Goal: Information Seeking & Learning: Learn about a topic

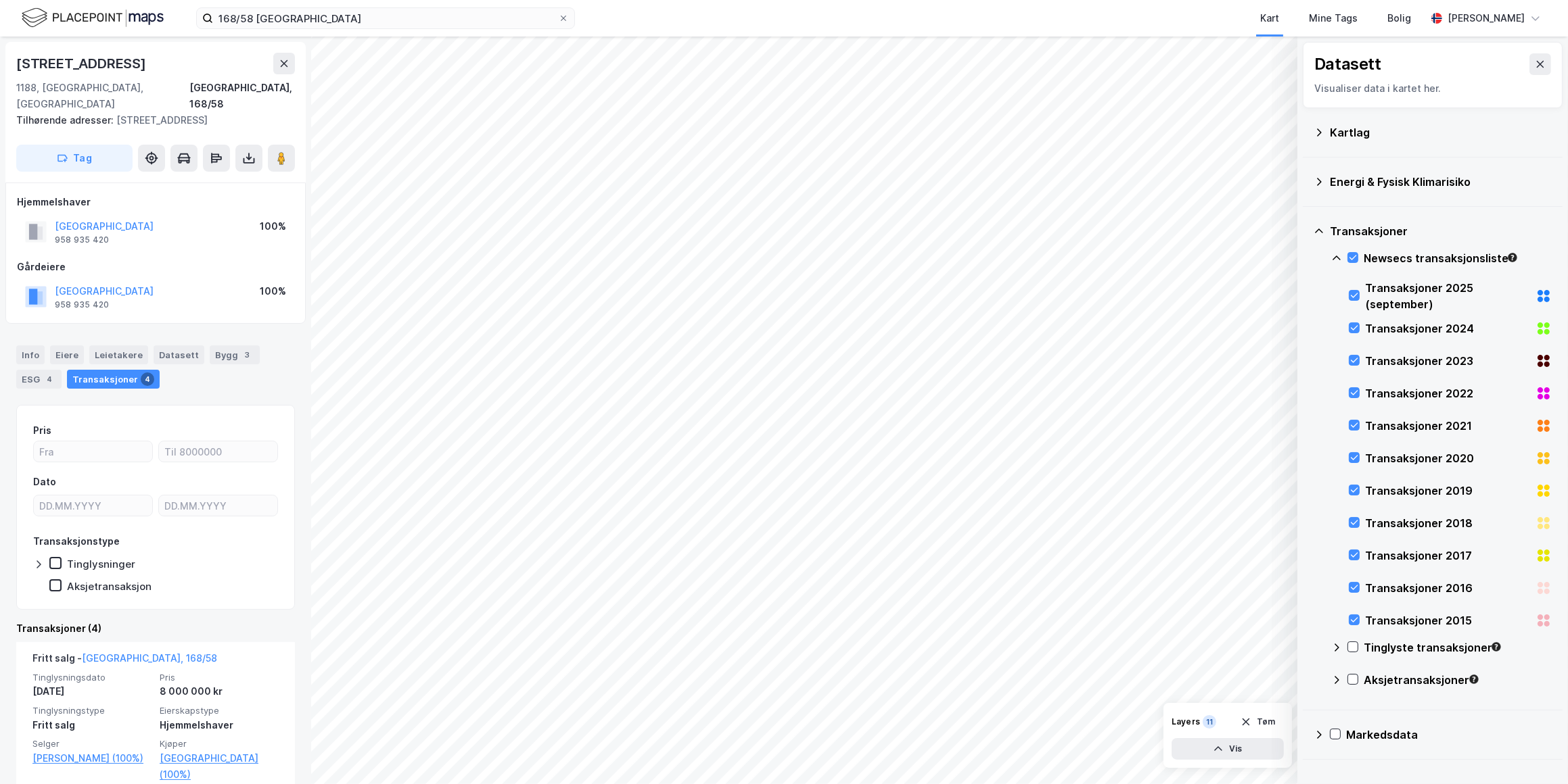
scroll to position [422, 0]
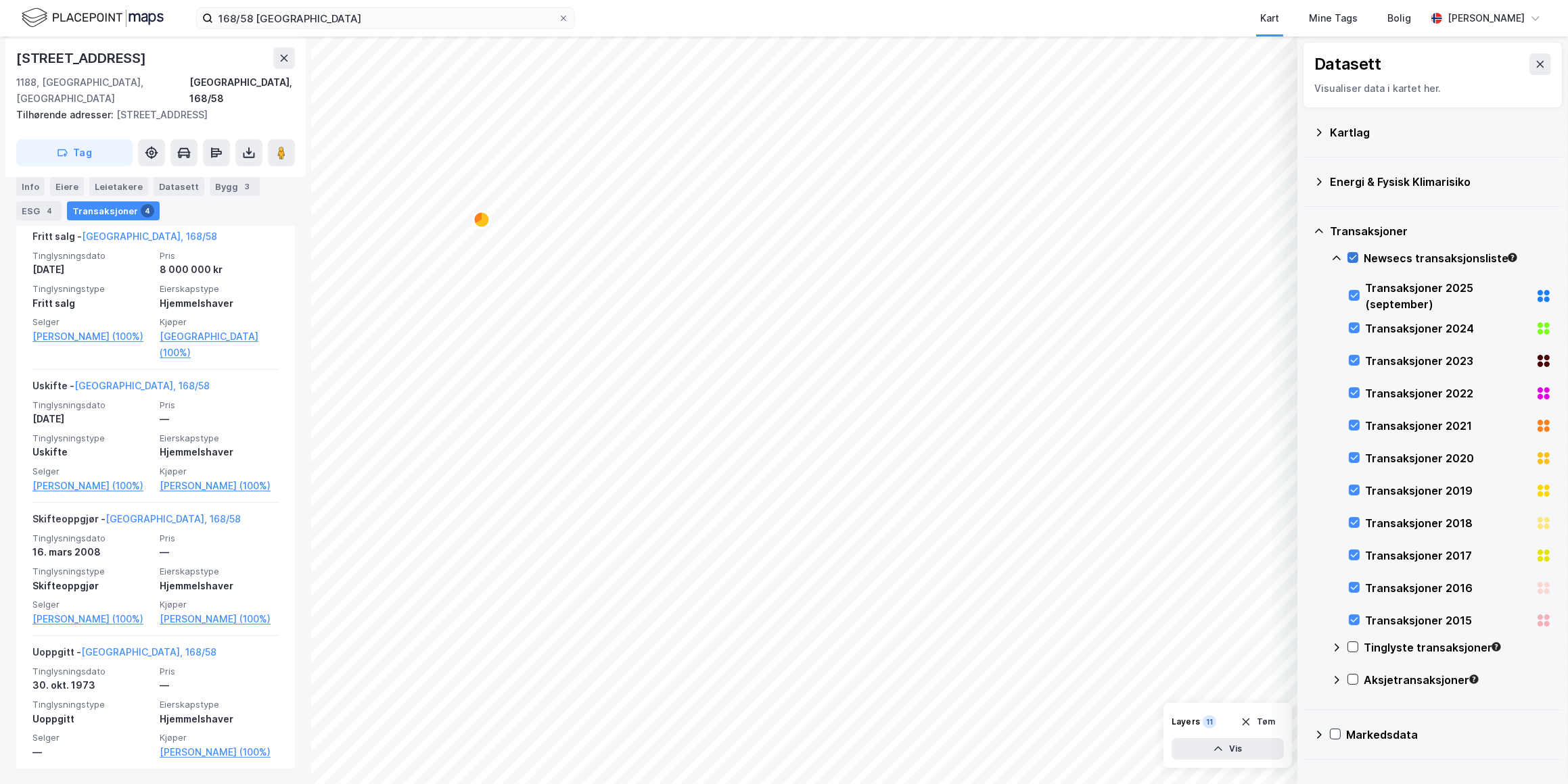
click at [1358, 258] on div at bounding box center [1352, 257] width 10 height 10
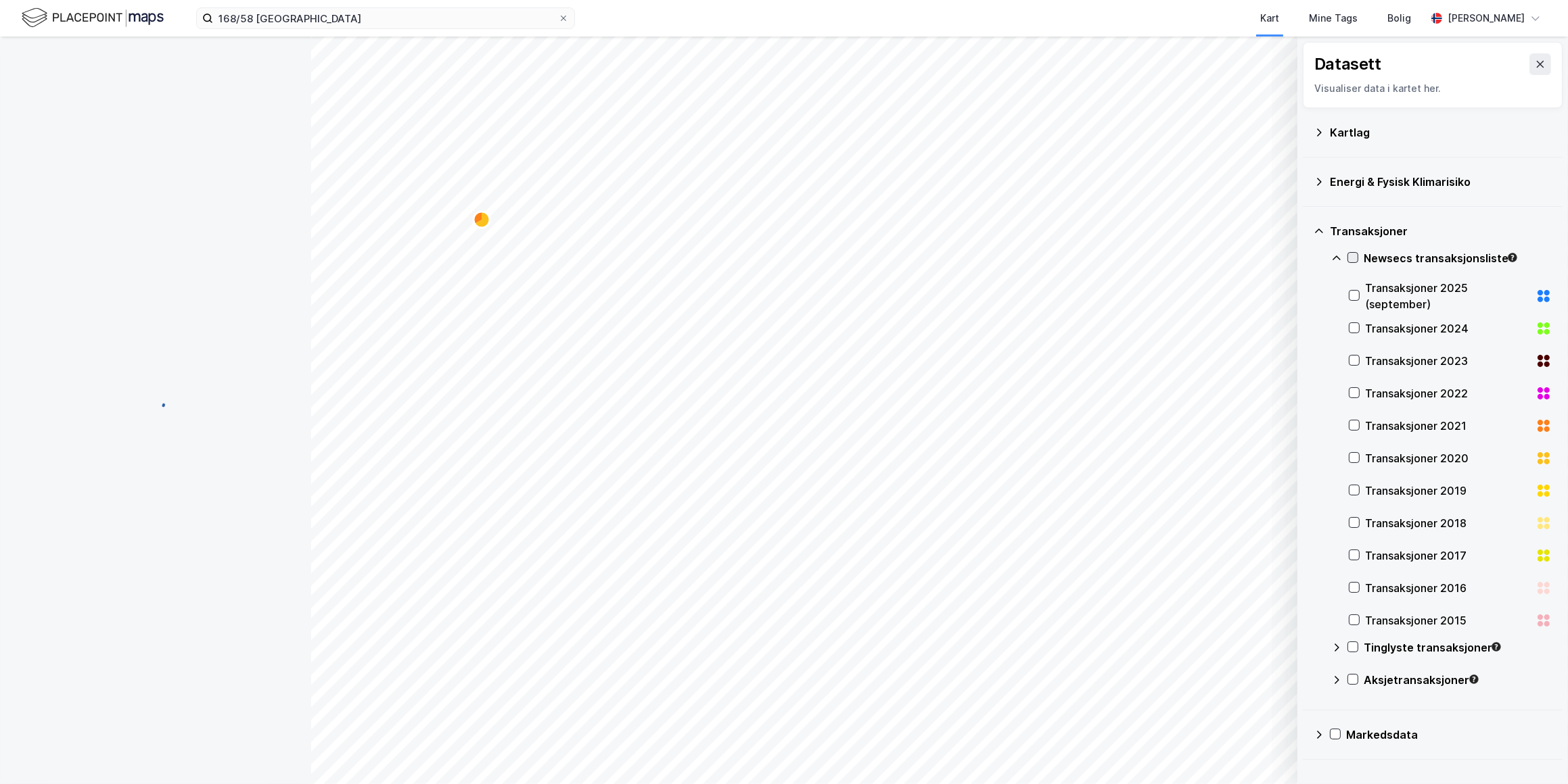
scroll to position [0, 0]
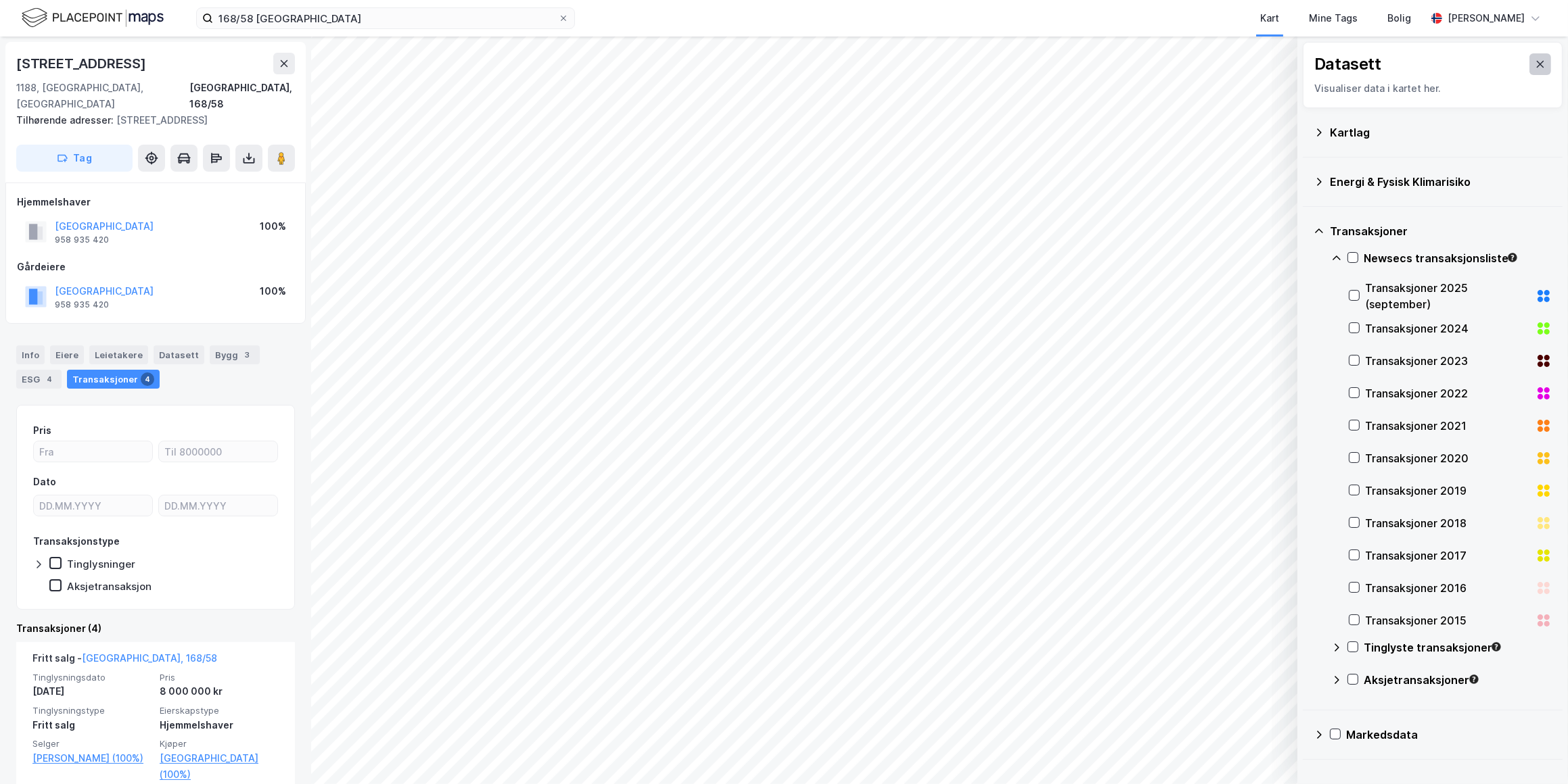
click at [1535, 65] on icon at bounding box center [1539, 64] width 10 height 10
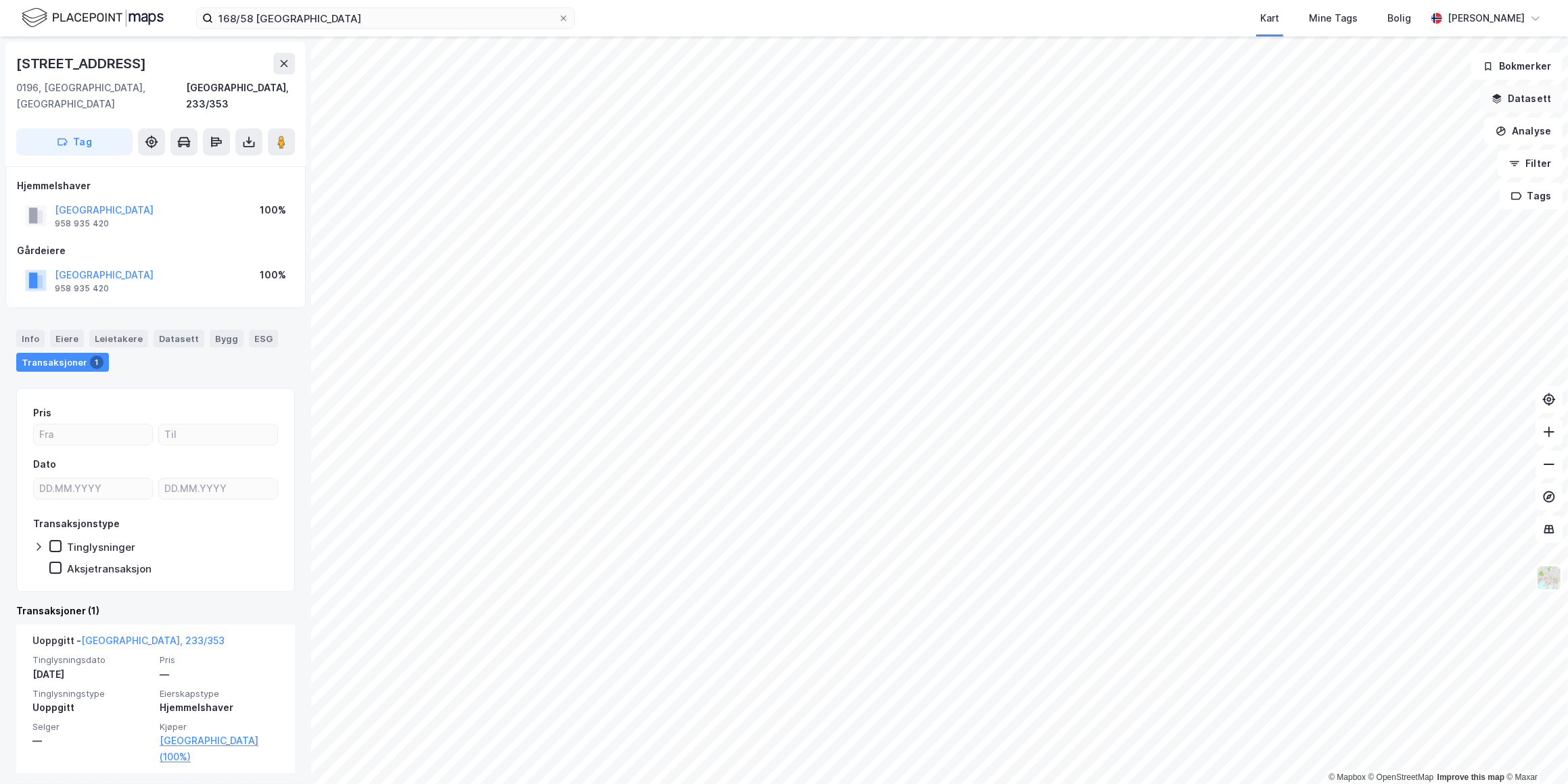
click at [1530, 105] on button "Datasett" at bounding box center [1521, 98] width 82 height 27
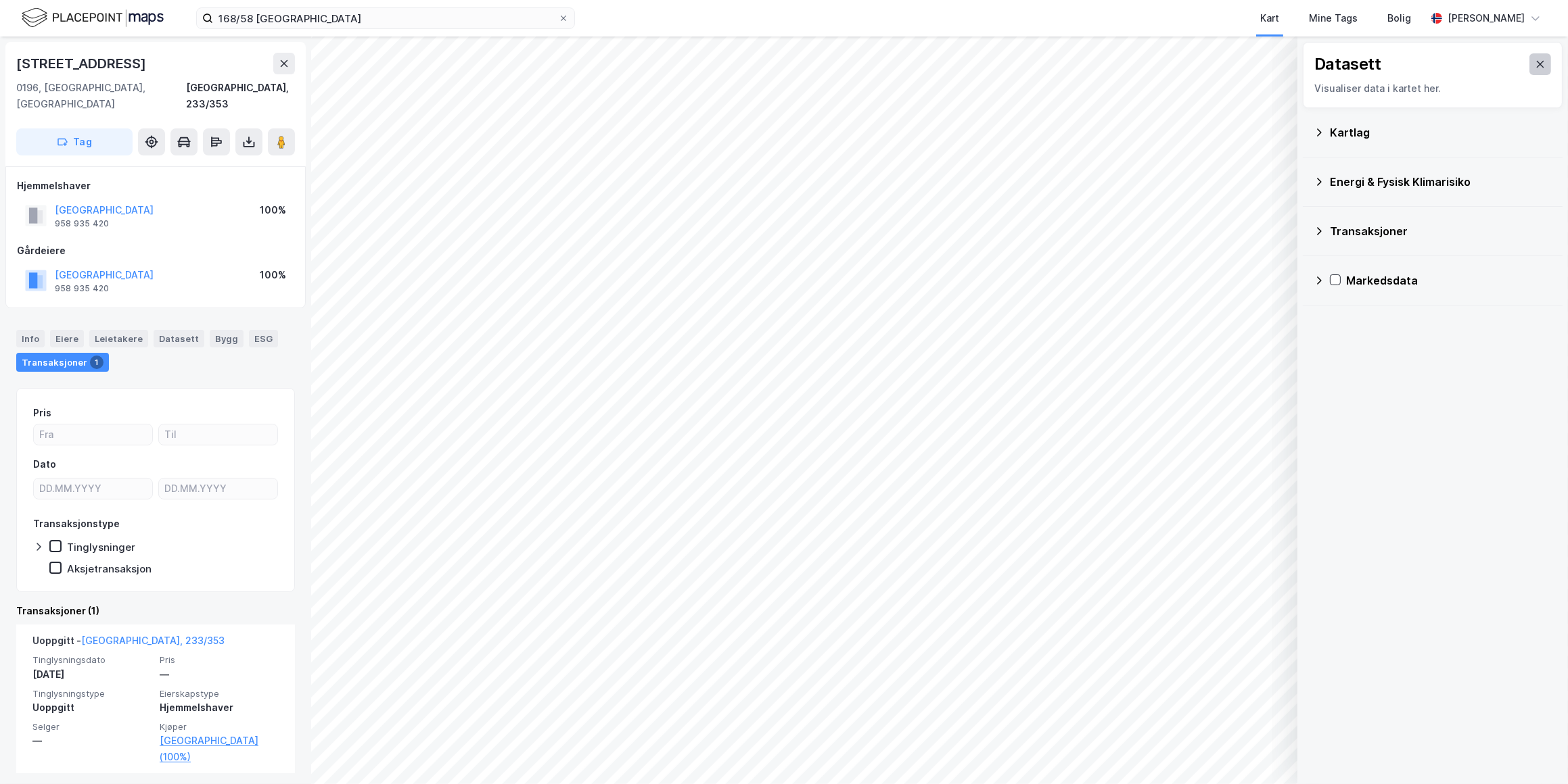
click at [1538, 61] on button at bounding box center [1540, 64] width 22 height 22
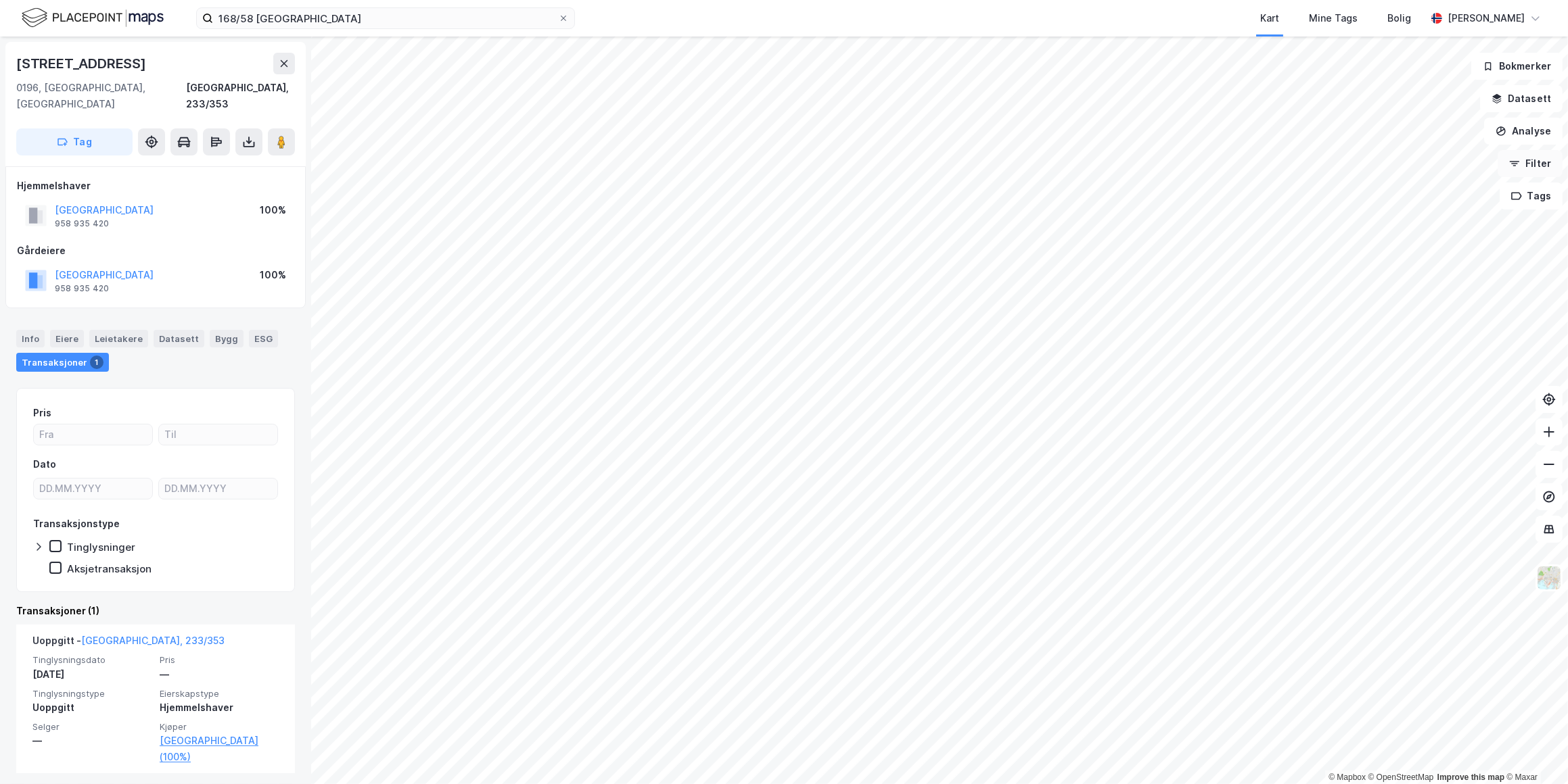
click at [1541, 161] on button "Filter" at bounding box center [1530, 163] width 65 height 27
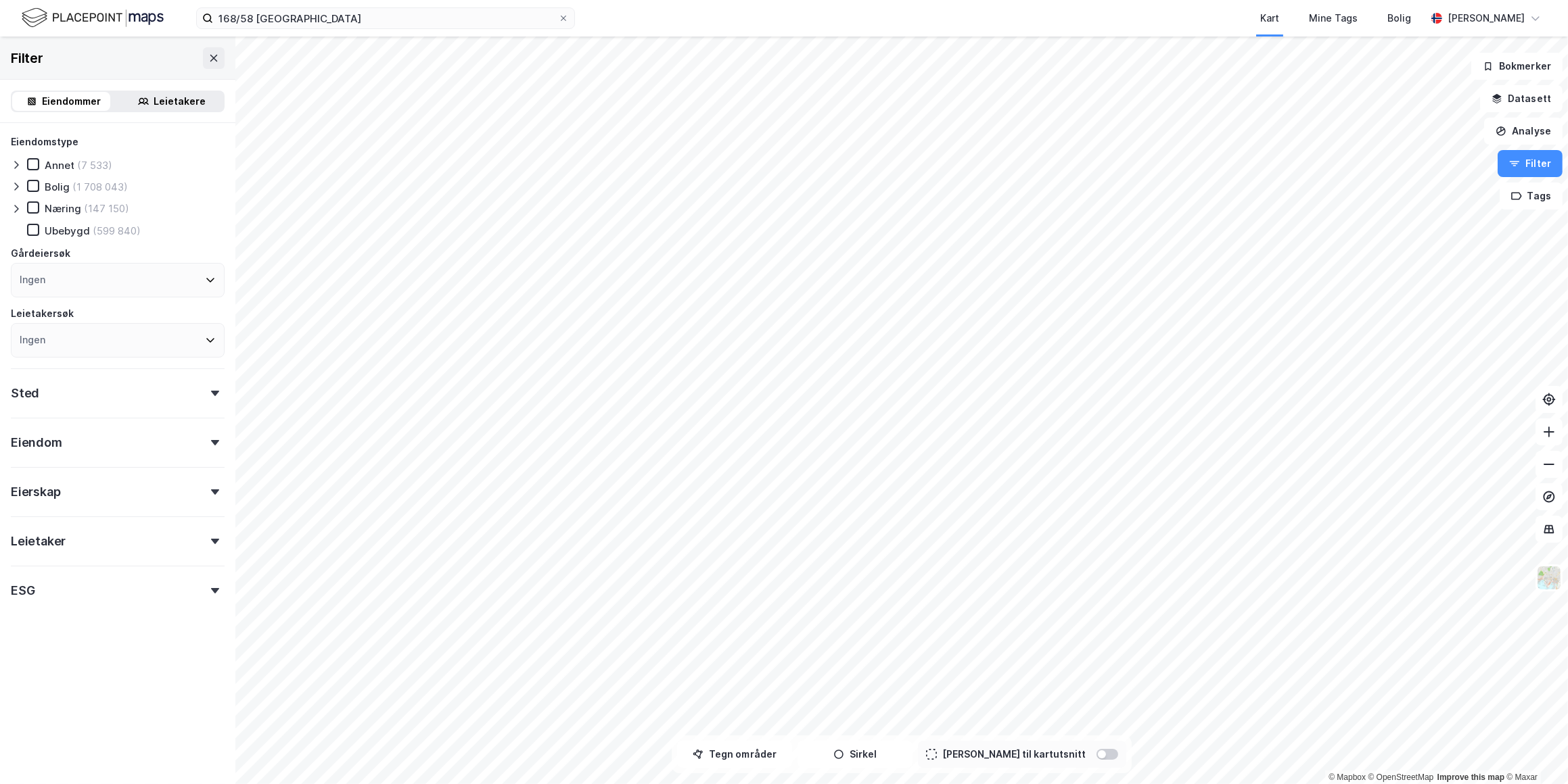
click at [124, 460] on div "Eiendomstype Annet (7 533) Bolig (1 708 043) Næring (147 150) Ubebygd (599 840)…" at bounding box center [117, 368] width 214 height 470
click at [126, 448] on div "Eiendom" at bounding box center [117, 437] width 214 height 38
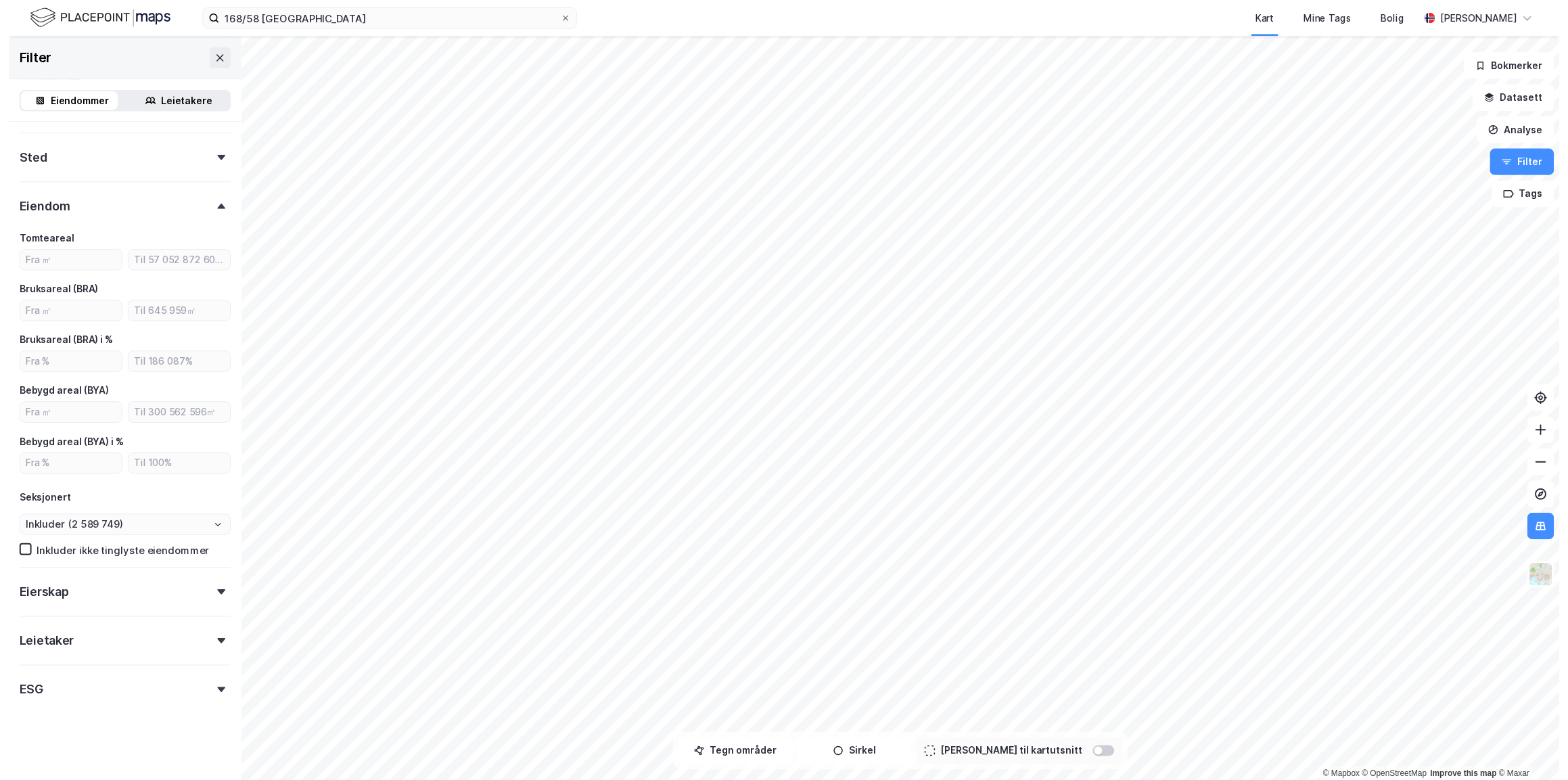
scroll to position [234, 0]
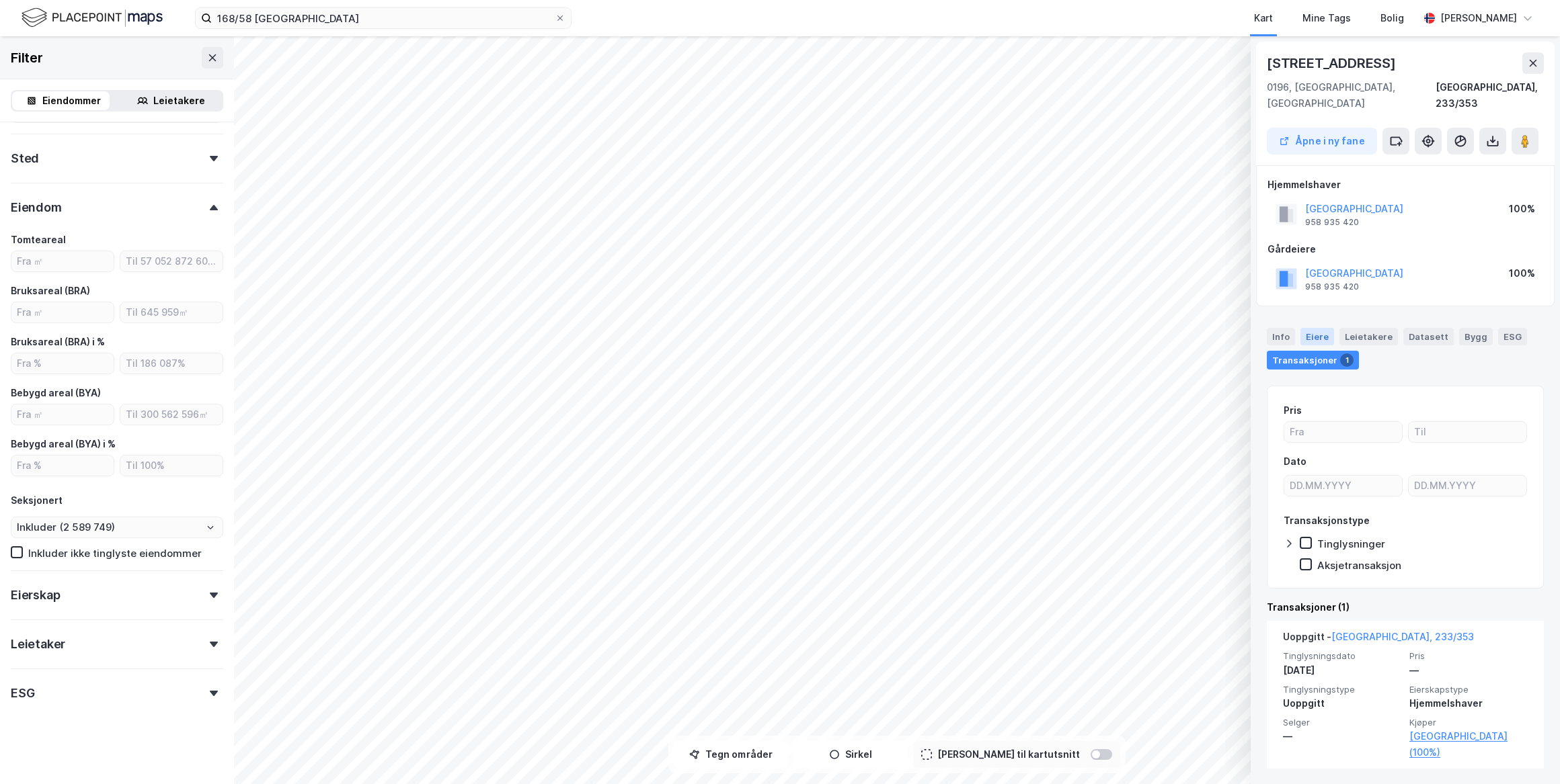
click at [1312, 328] on div "Eiere" at bounding box center [1316, 337] width 33 height 17
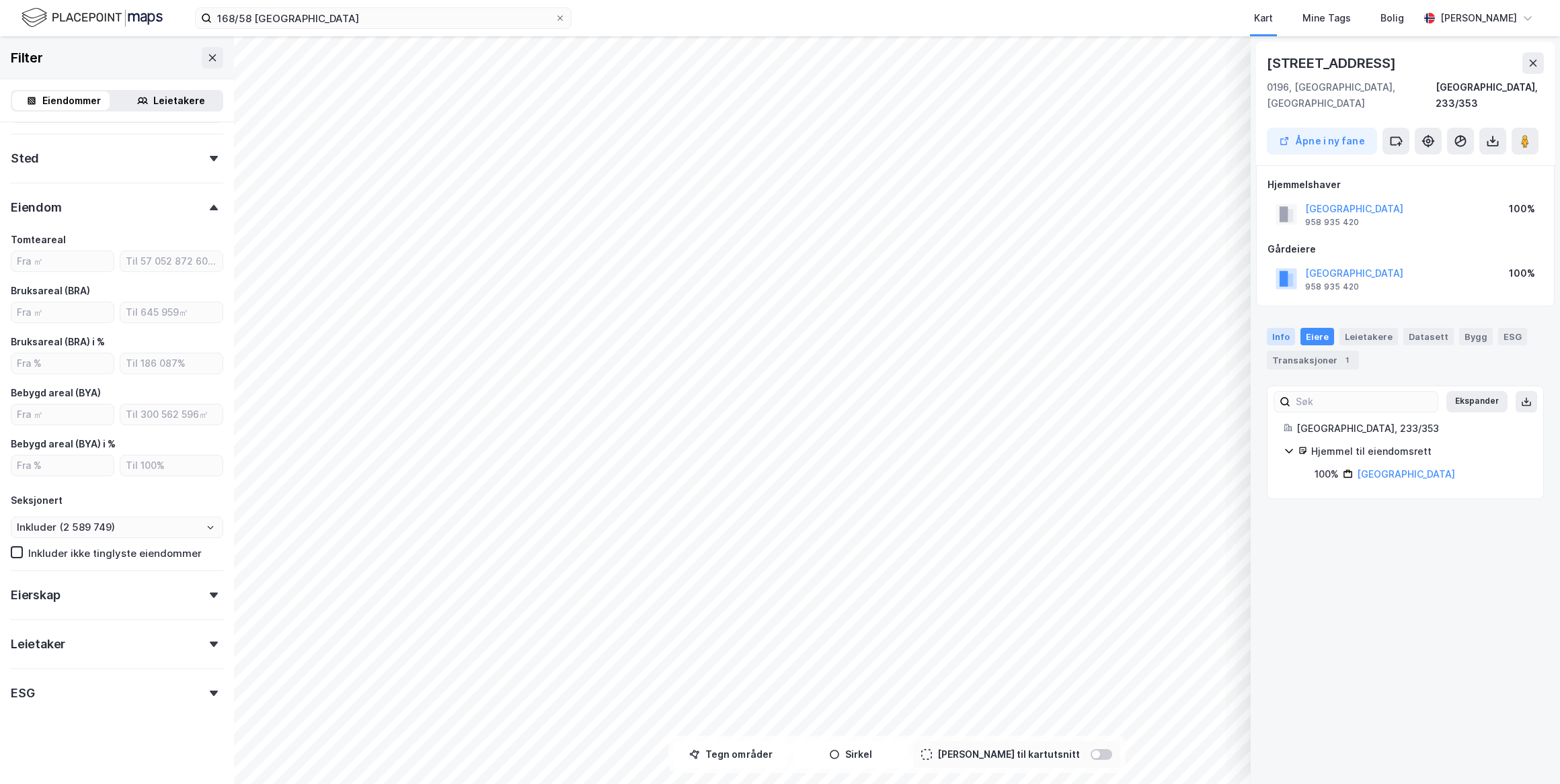
click at [1291, 328] on div "Info" at bounding box center [1280, 337] width 28 height 17
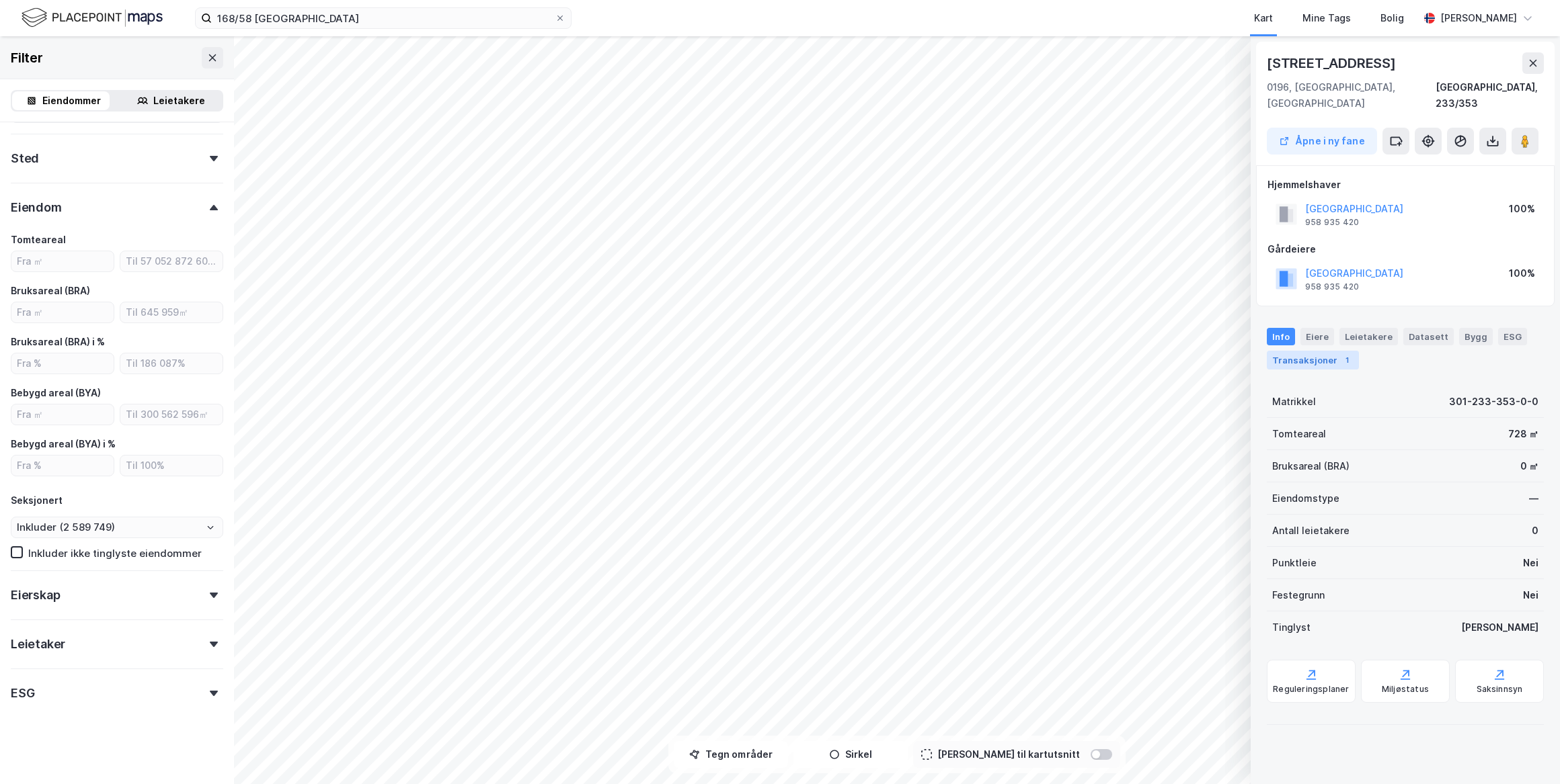
click at [1294, 351] on div "Transaksjoner 1" at bounding box center [1312, 360] width 92 height 19
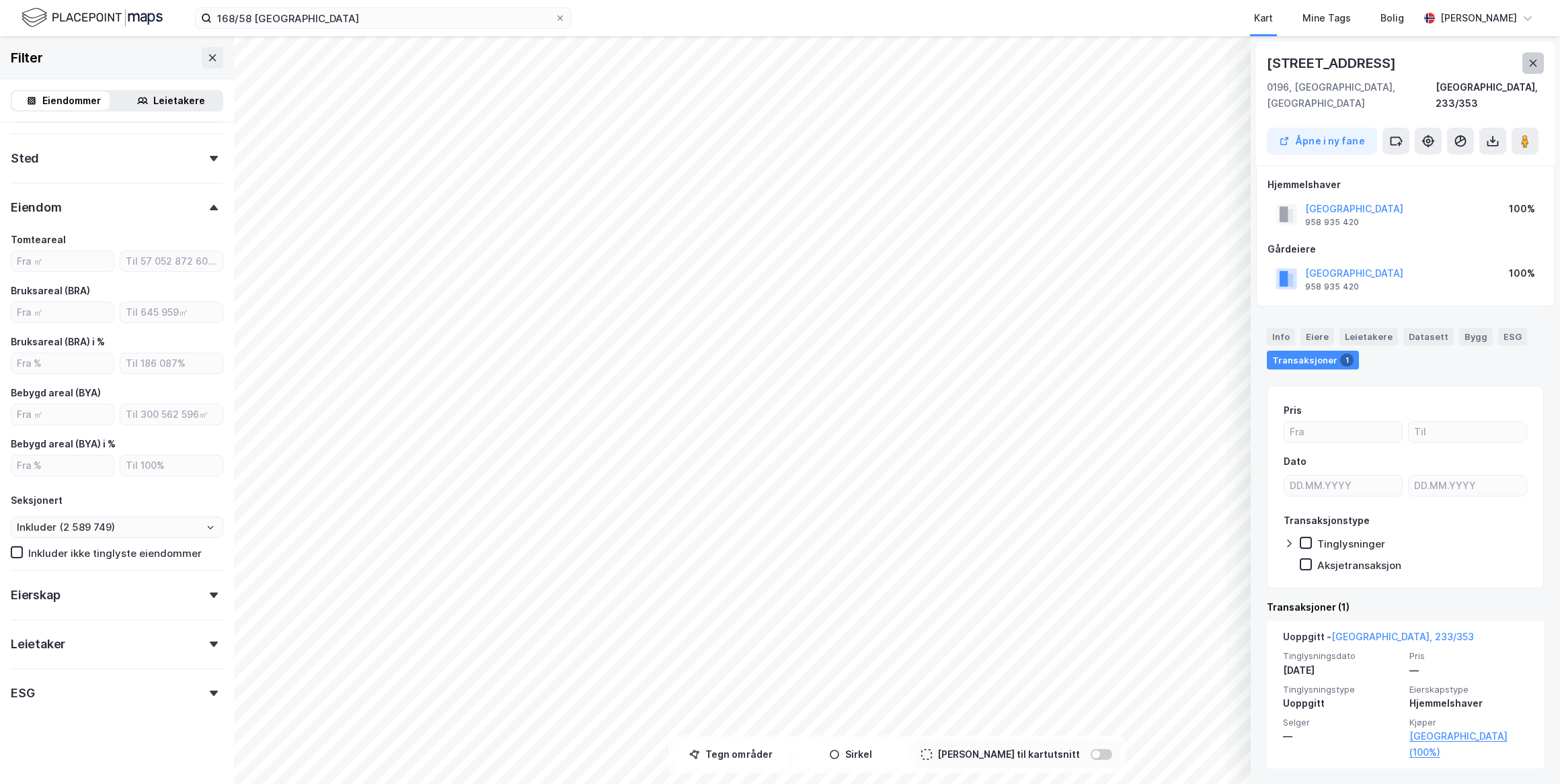
click at [1536, 58] on icon at bounding box center [1532, 63] width 10 height 10
